Goal: Find specific page/section: Find specific page/section

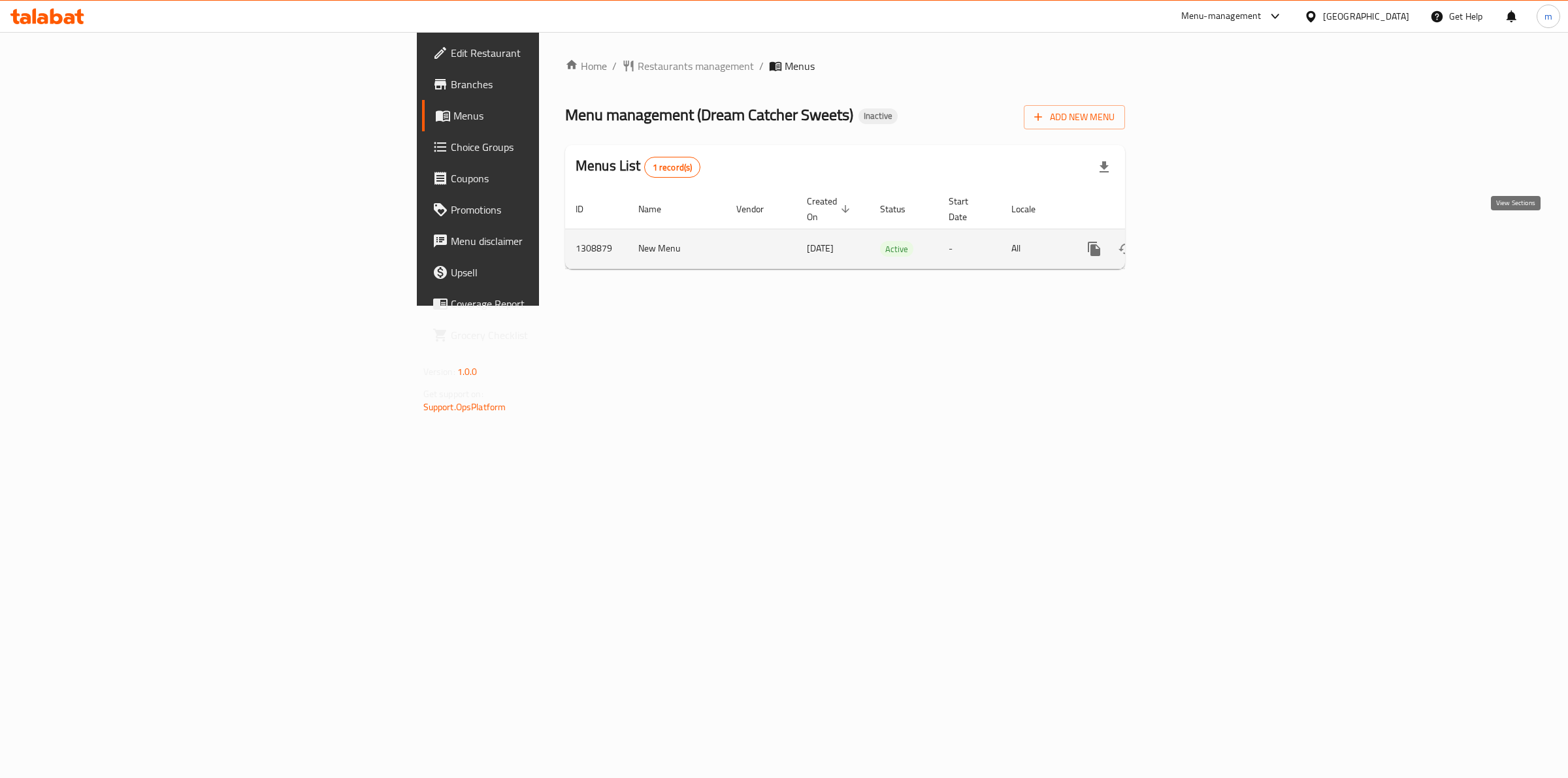
click at [1197, 241] on icon "enhanced table" at bounding box center [1188, 248] width 16 height 16
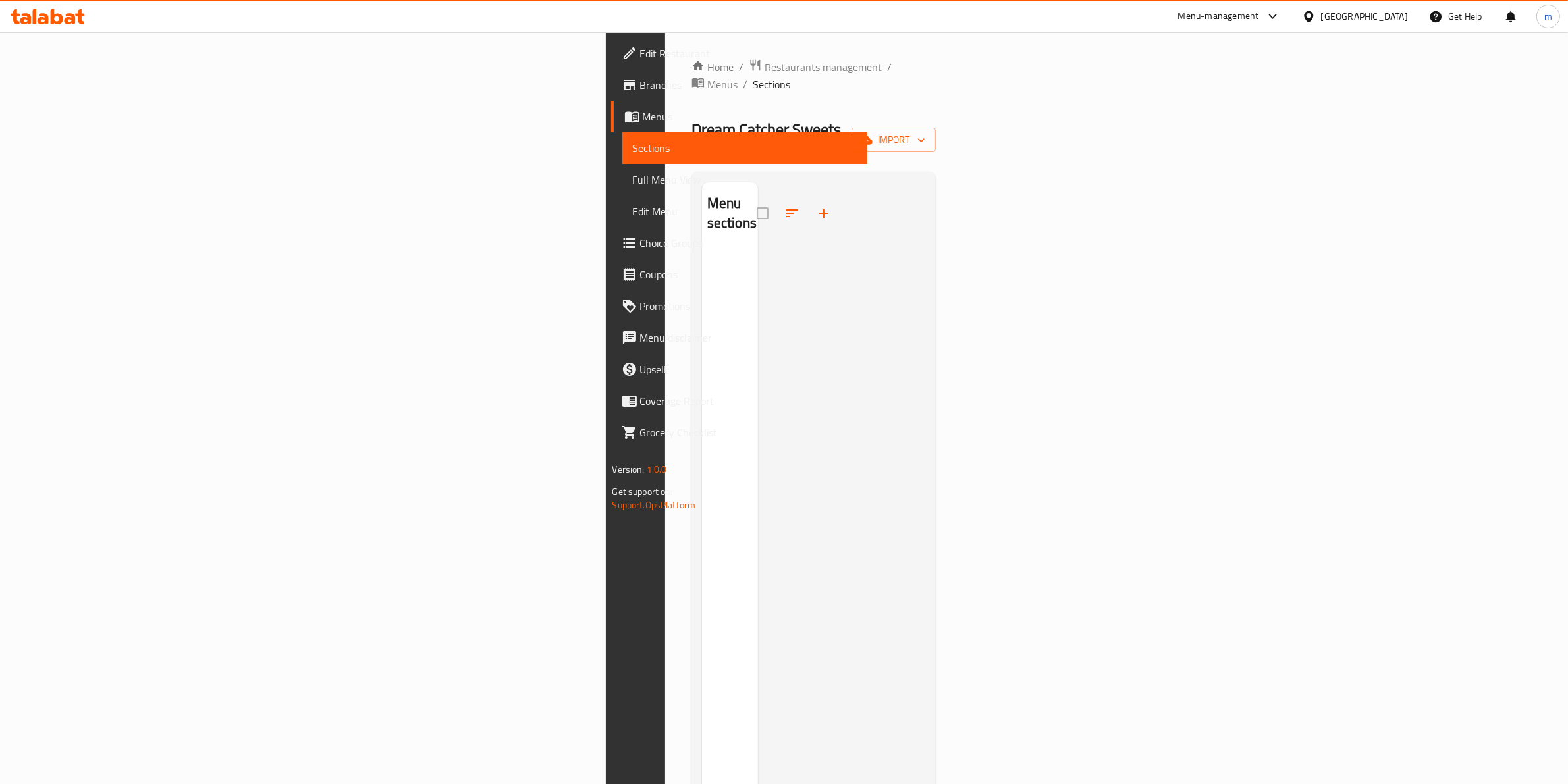
click at [633, 146] on span "Sections" at bounding box center [745, 147] width 225 height 16
click at [633, 156] on span "Sections" at bounding box center [745, 147] width 225 height 16
click at [643, 116] on span "Menus" at bounding box center [750, 116] width 215 height 16
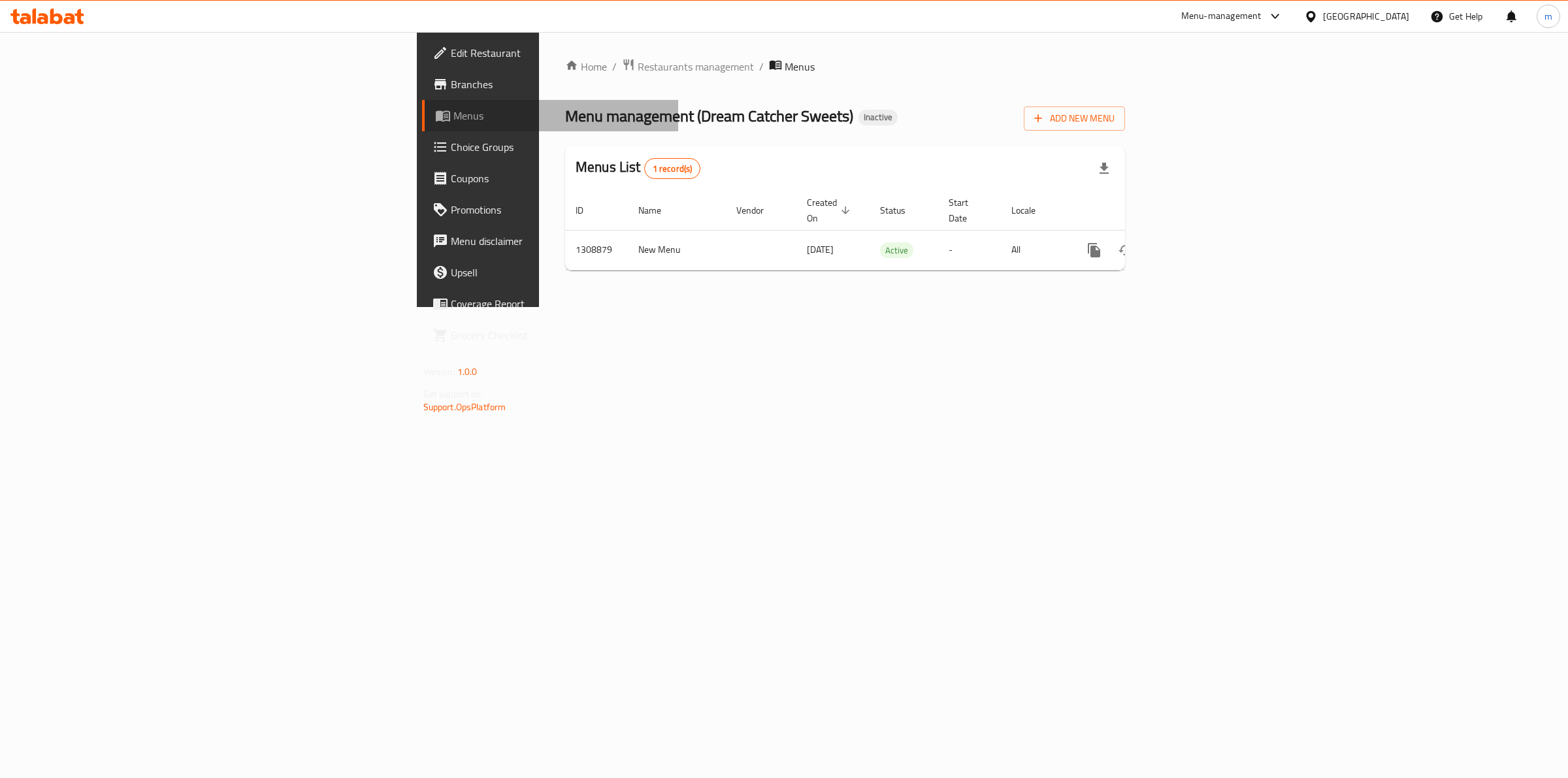
click at [422, 105] on link "Menus" at bounding box center [550, 115] width 257 height 31
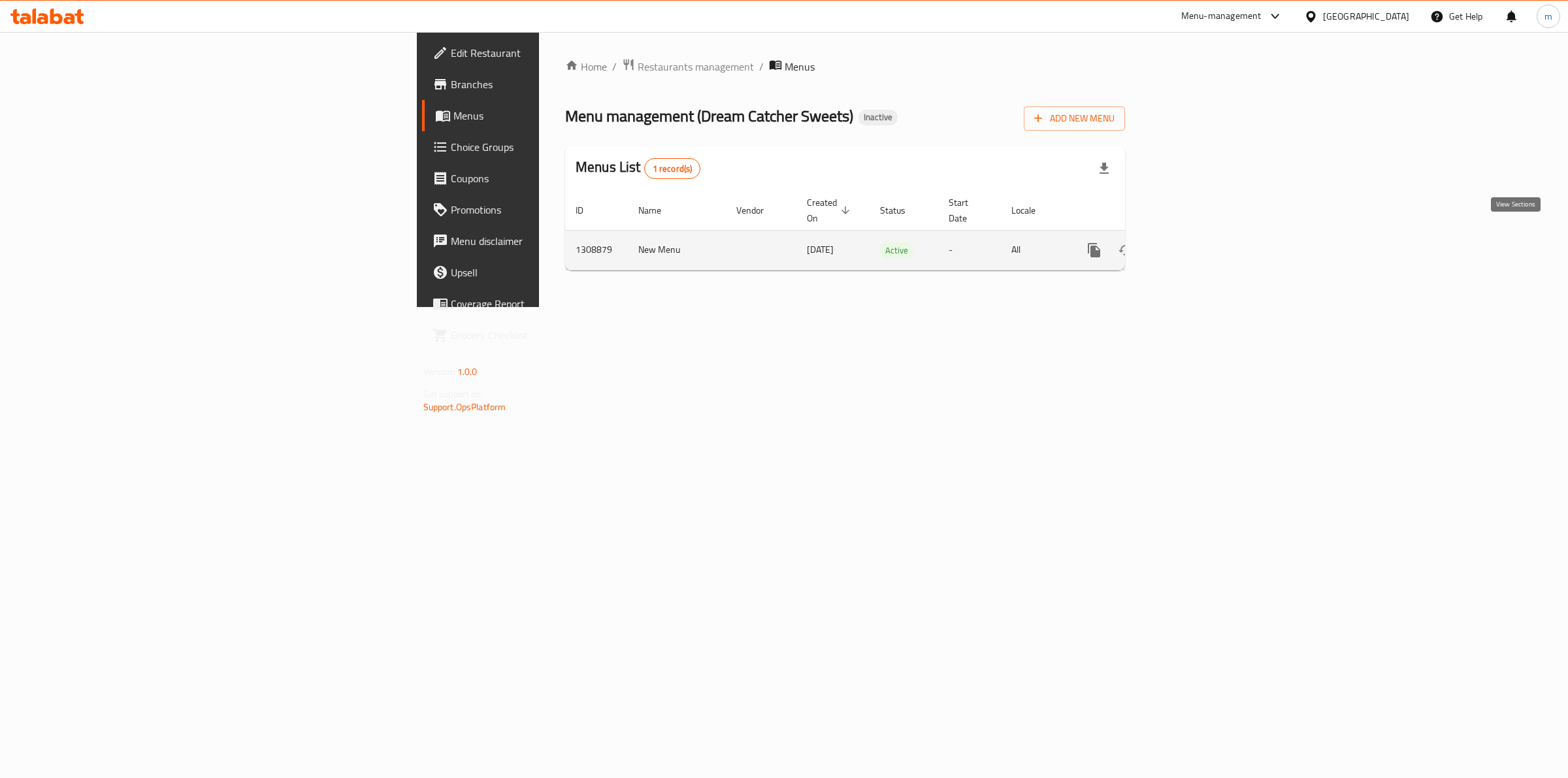
click at [1197, 243] on icon "enhanced table" at bounding box center [1188, 250] width 16 height 16
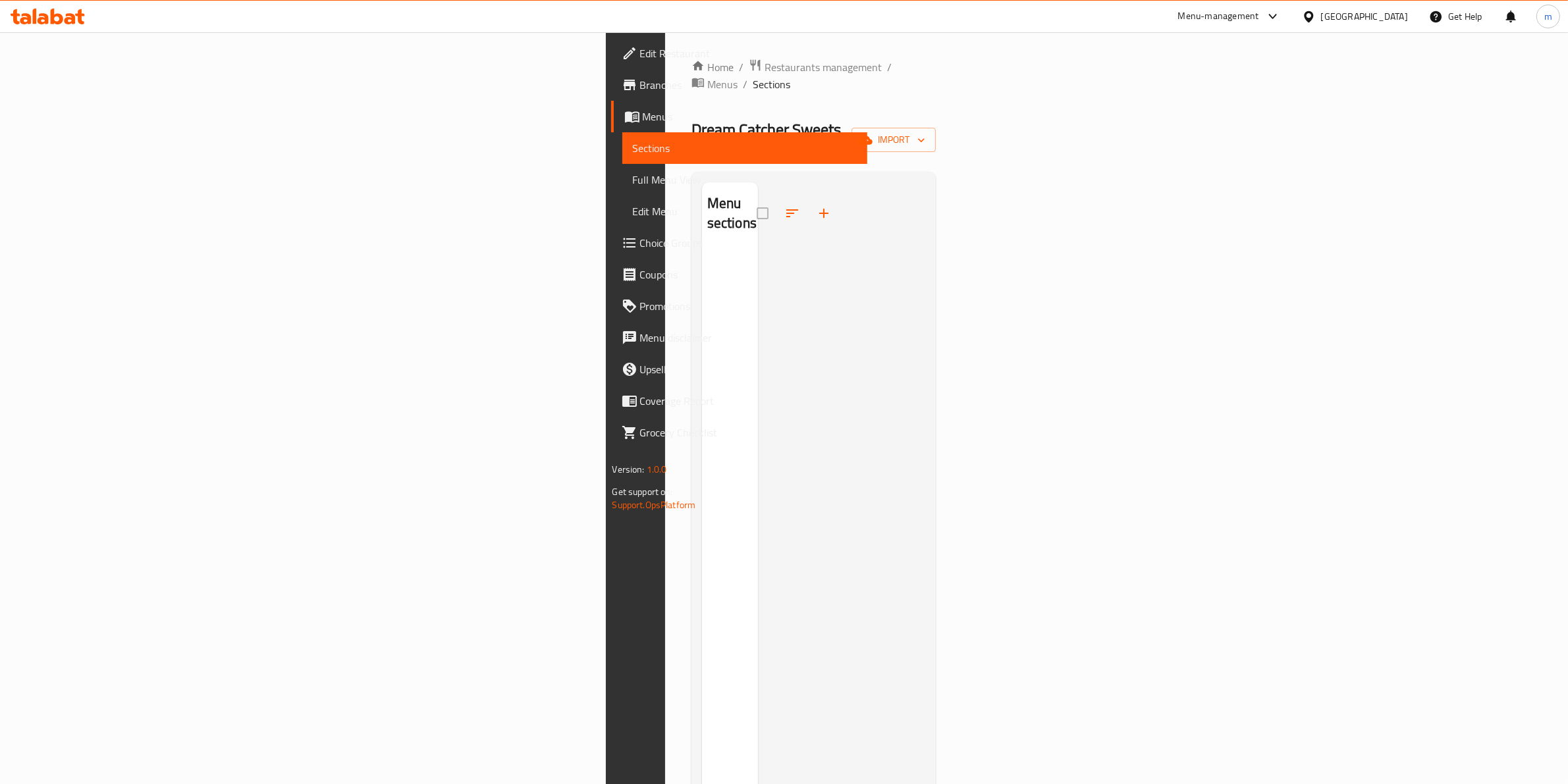
click at [758, 219] on div at bounding box center [842, 574] width 168 height 784
click at [643, 115] on span "Menus" at bounding box center [750, 116] width 215 height 16
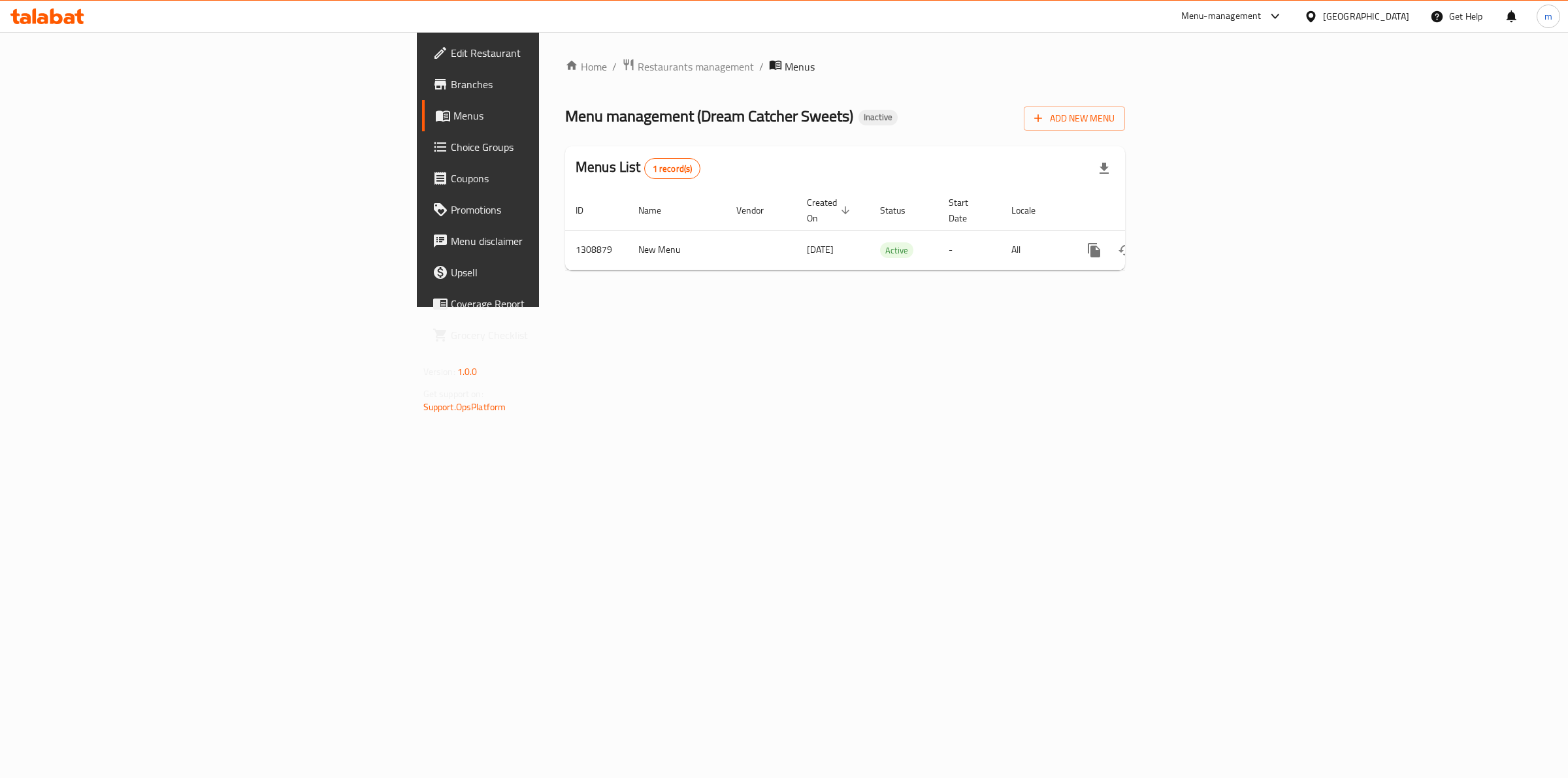
click at [451, 88] on span "Branches" at bounding box center [560, 84] width 217 height 16
